Goal: Information Seeking & Learning: Find specific page/section

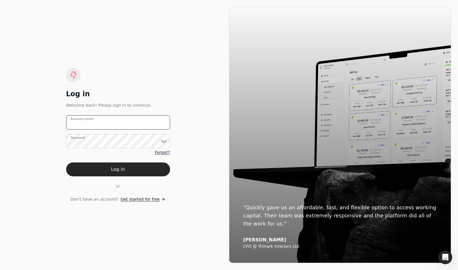
click at [128, 124] on email "Business email" at bounding box center [118, 122] width 104 height 14
click at [126, 81] on div "Log in Welcome back! Please sign in to continue. Business email Password Forgot…" at bounding box center [118, 135] width 104 height 134
click at [163, 154] on span "Forgot?" at bounding box center [162, 152] width 15 height 6
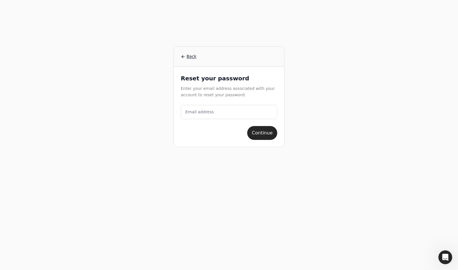
click at [209, 110] on label "Email address" at bounding box center [199, 112] width 28 height 6
click at [209, 110] on address "Email address" at bounding box center [229, 112] width 96 height 14
paste address "[EMAIL_ADDRESS][DOMAIN_NAME]"
type address "[EMAIL_ADDRESS][DOMAIN_NAME]"
click at [271, 133] on button "Continue" at bounding box center [262, 133] width 30 height 14
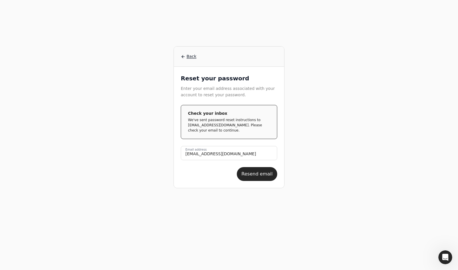
click at [193, 57] on span "Back" at bounding box center [191, 56] width 10 height 6
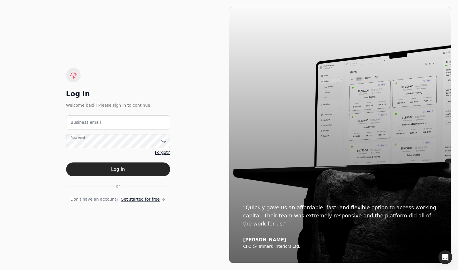
click at [169, 155] on span "Forgot?" at bounding box center [162, 152] width 15 height 6
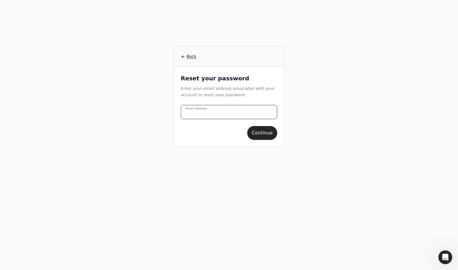
click at [216, 109] on address "Email address" at bounding box center [229, 112] width 96 height 14
paste address "[EMAIL_ADDRESS][DOMAIN_NAME]"
type address "[EMAIL_ADDRESS][DOMAIN_NAME]"
click at [325, 100] on div "Back Reset your password Enter your email address associated with your account …" at bounding box center [228, 135] width 443 height 270
click at [271, 132] on button "Continue" at bounding box center [262, 133] width 30 height 14
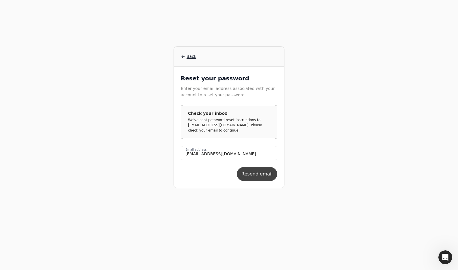
click at [262, 176] on button "Resend email" at bounding box center [257, 174] width 40 height 14
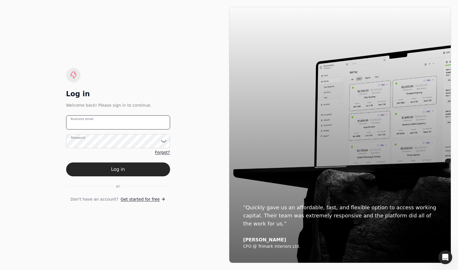
click at [115, 121] on email "Business email" at bounding box center [118, 122] width 104 height 14
drag, startPoint x: 96, startPoint y: 124, endPoint x: -24, endPoint y: 113, distance: 119.9
click at [0, 113] on html "Log in Welcome back! Please sign in to continue. team+madison Business email Pa…" at bounding box center [229, 135] width 458 height 270
type email "[EMAIL_ADDRESS][DOMAIN_NAME]"
click at [149, 167] on button "Log in" at bounding box center [118, 169] width 104 height 14
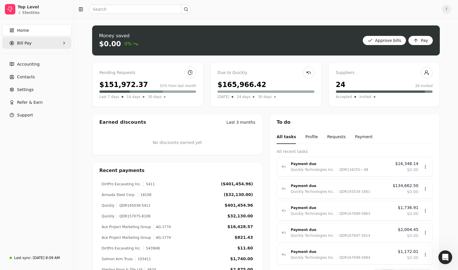
drag, startPoint x: 25, startPoint y: 44, endPoint x: 22, endPoint y: 46, distance: 3.8
click at [25, 44] on span "Bill Pay" at bounding box center [24, 43] width 14 height 6
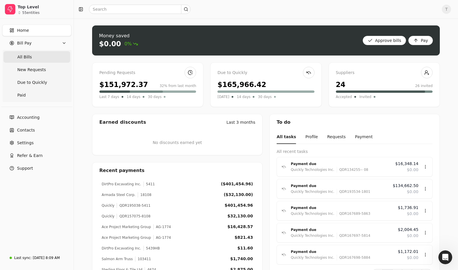
click at [36, 57] on Bills "All Bills" at bounding box center [36, 57] width 67 height 12
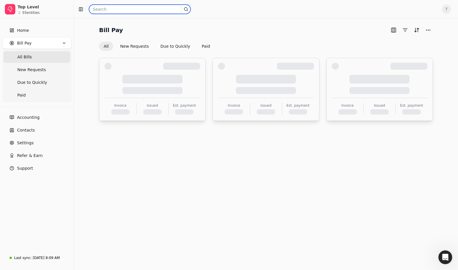
click at [130, 9] on input "text" at bounding box center [140, 9] width 102 height 9
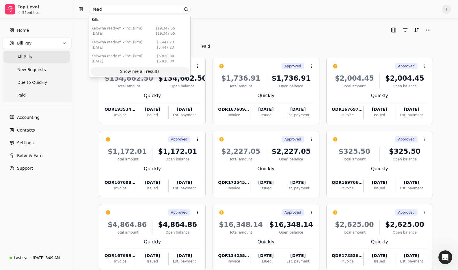
click at [143, 72] on div "Show me all results" at bounding box center [140, 71] width 40 height 6
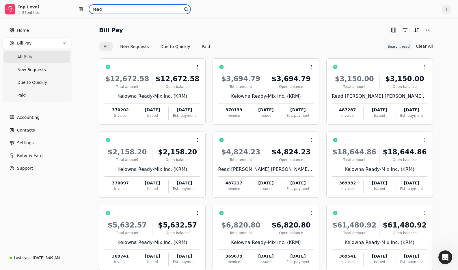
click at [137, 7] on input "read" at bounding box center [140, 9] width 102 height 9
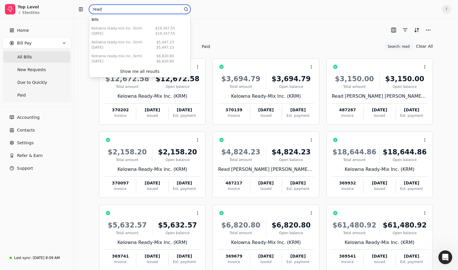
click at [137, 10] on input "read" at bounding box center [140, 9] width 102 height 9
type input "read [PERSON_NAME]"
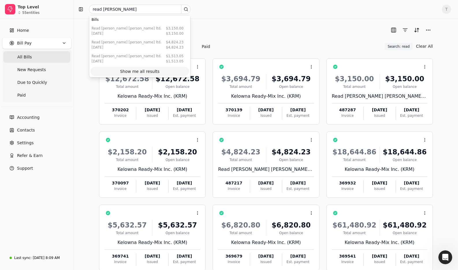
drag, startPoint x: 147, startPoint y: 70, endPoint x: 170, endPoint y: 68, distance: 23.8
click at [147, 70] on div "Show me all results" at bounding box center [140, 71] width 40 height 6
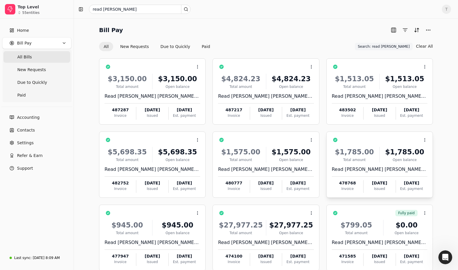
scroll to position [33, 0]
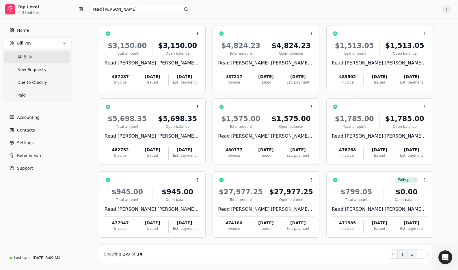
click at [412, 252] on button "2" at bounding box center [412, 253] width 10 height 9
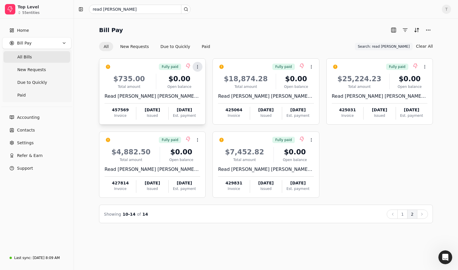
click at [196, 66] on icon at bounding box center [197, 66] width 5 height 5
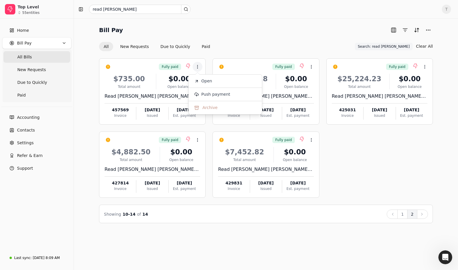
click at [266, 38] on div "Bill Pay All New Requests Due to Quickly Paid Search: read [PERSON_NAME] Search…" at bounding box center [266, 38] width 334 height 26
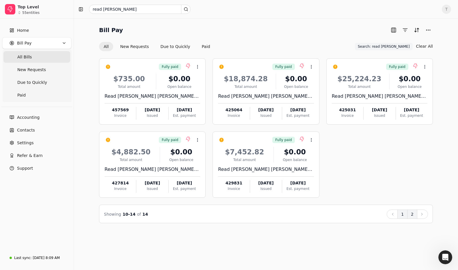
click at [404, 216] on button "1" at bounding box center [402, 213] width 10 height 9
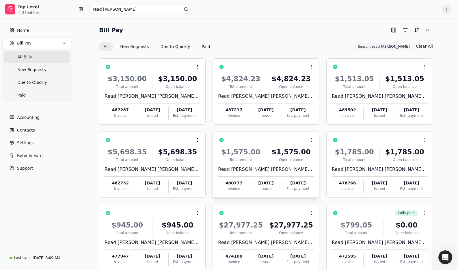
scroll to position [33, 0]
